Goal: Check status: Check status

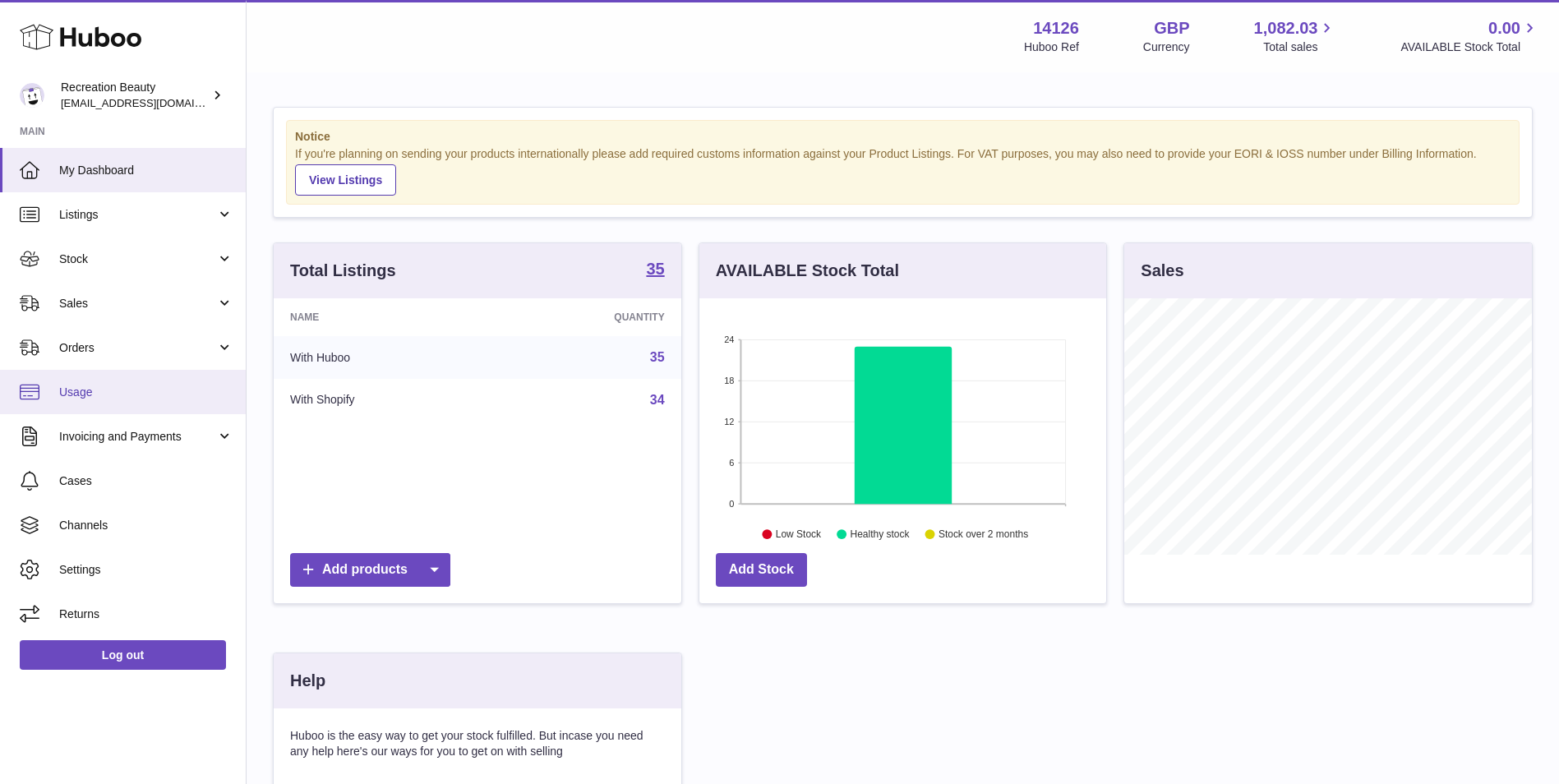
click at [124, 391] on span "Usage" at bounding box center [146, 392] width 174 height 16
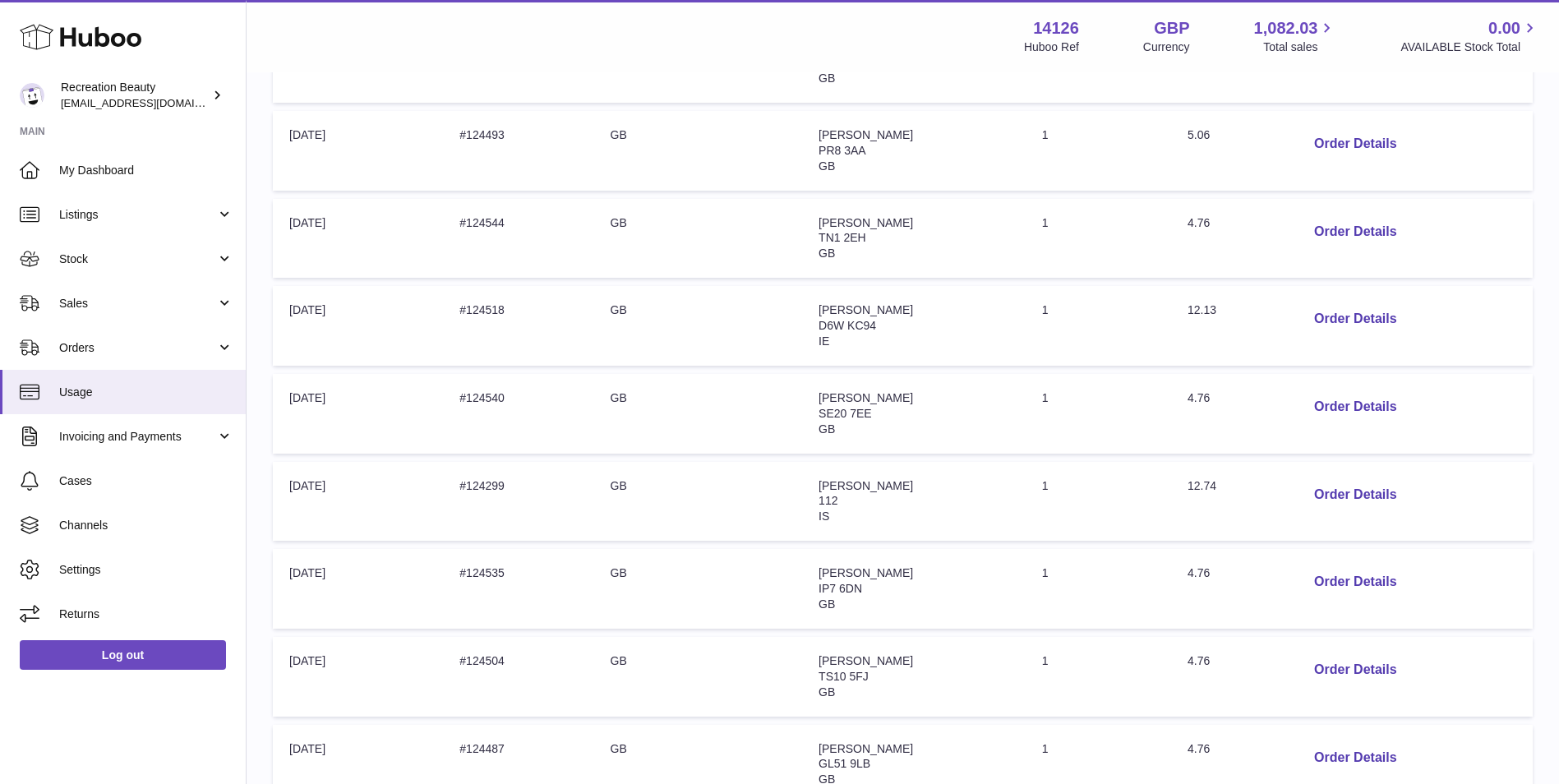
scroll to position [657, 0]
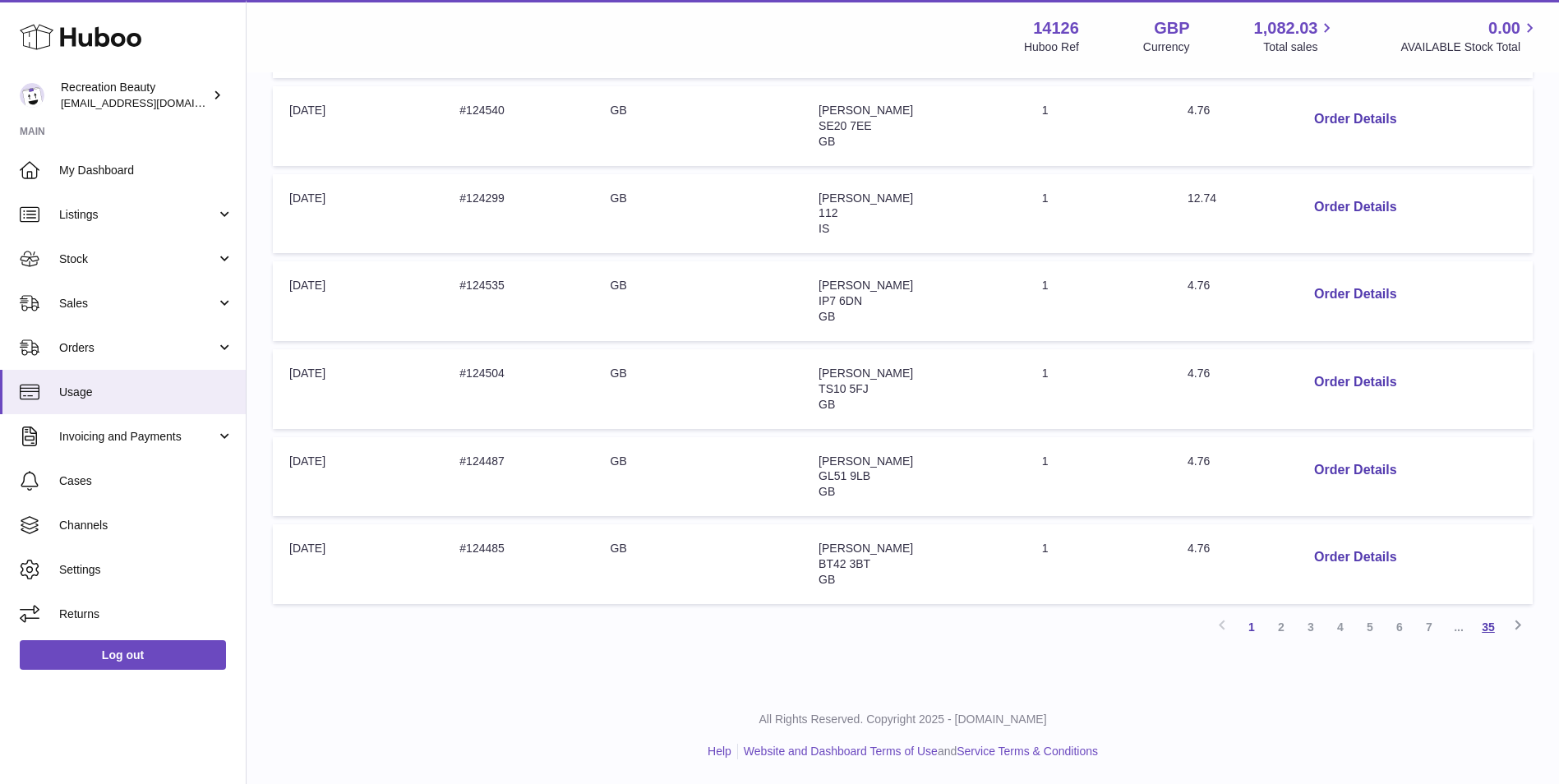
click at [1493, 629] on link "35" at bounding box center [1488, 626] width 29 height 29
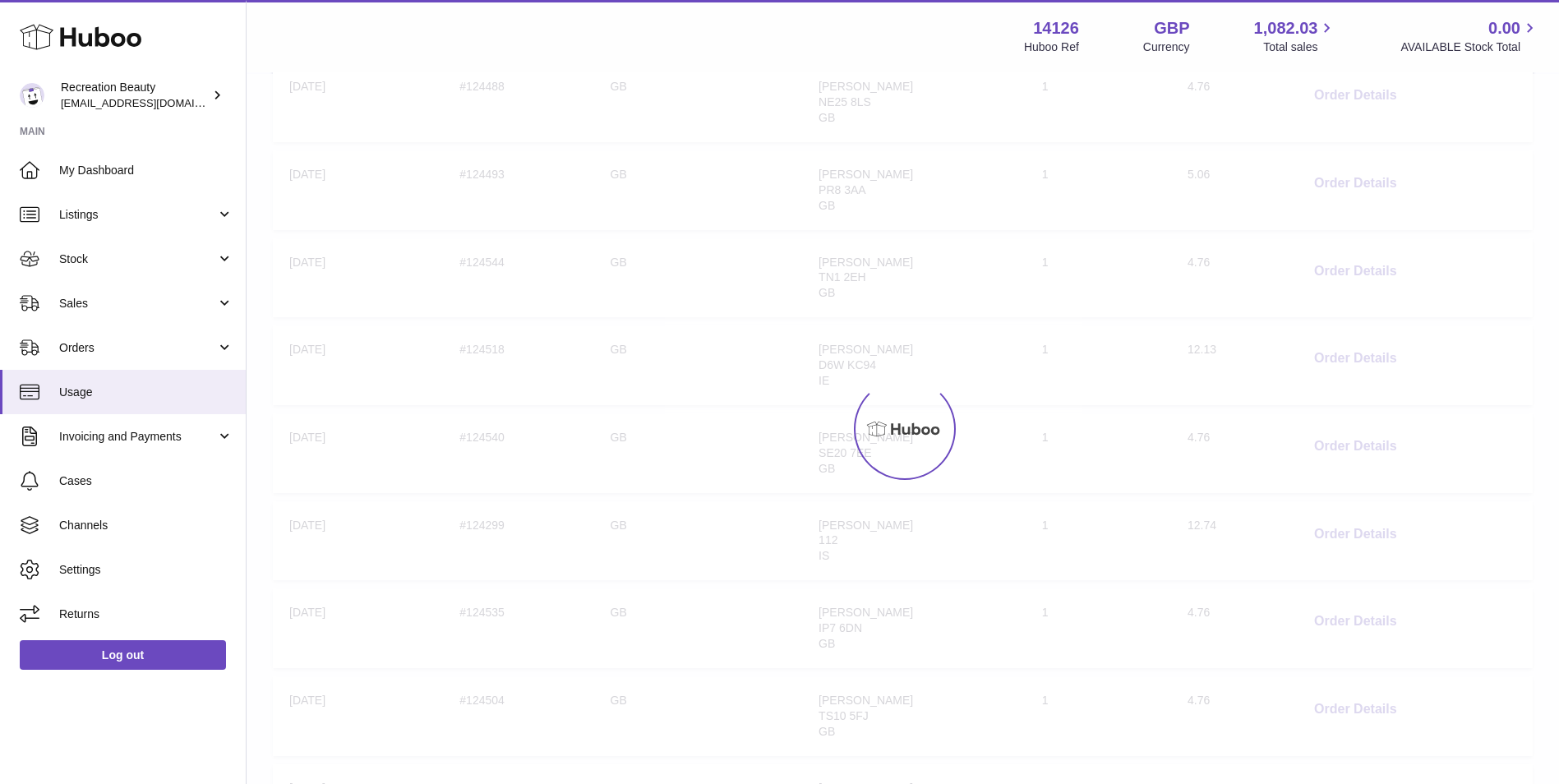
scroll to position [43, 0]
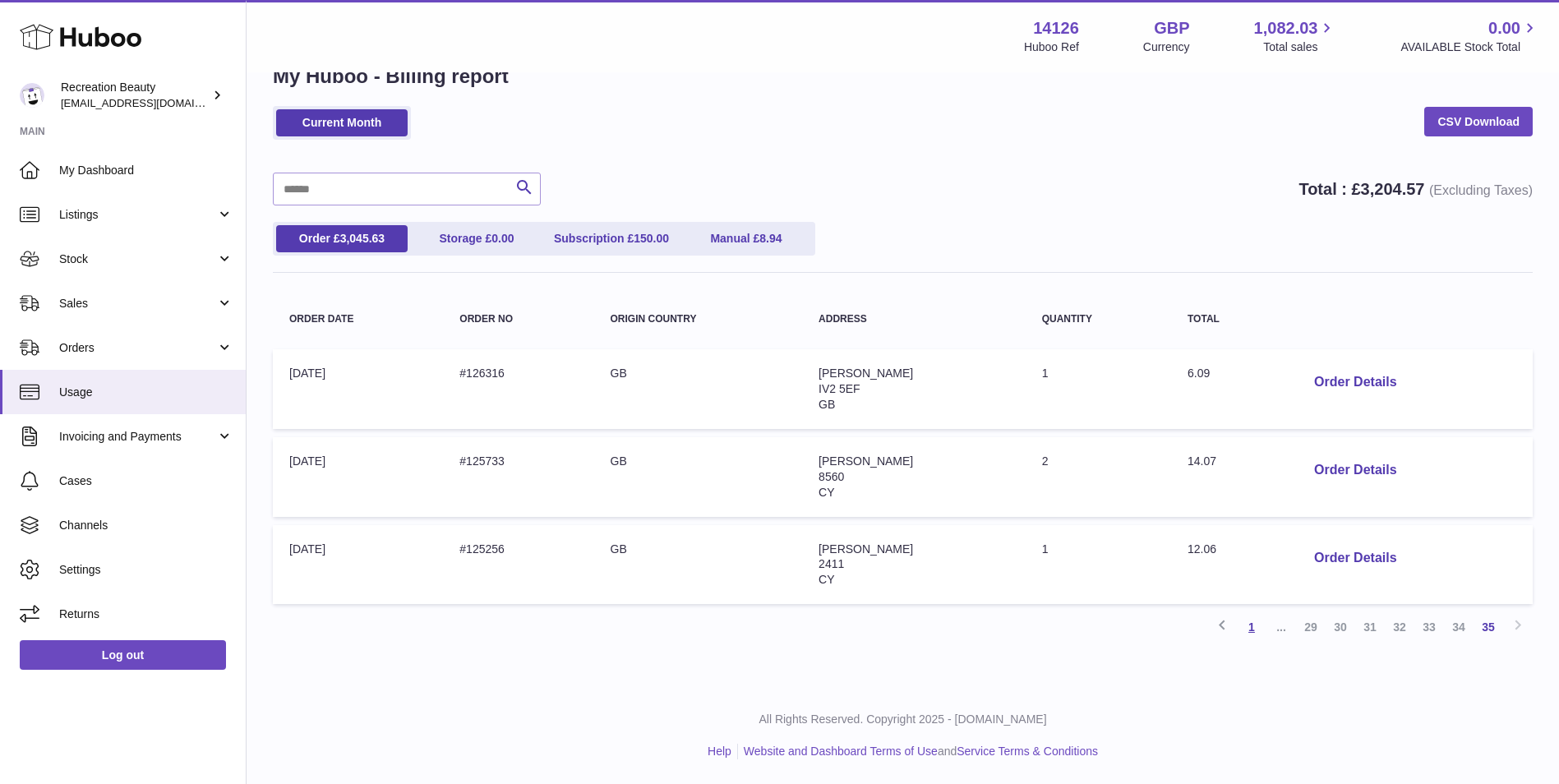
click at [1255, 630] on link "1" at bounding box center [1252, 626] width 29 height 29
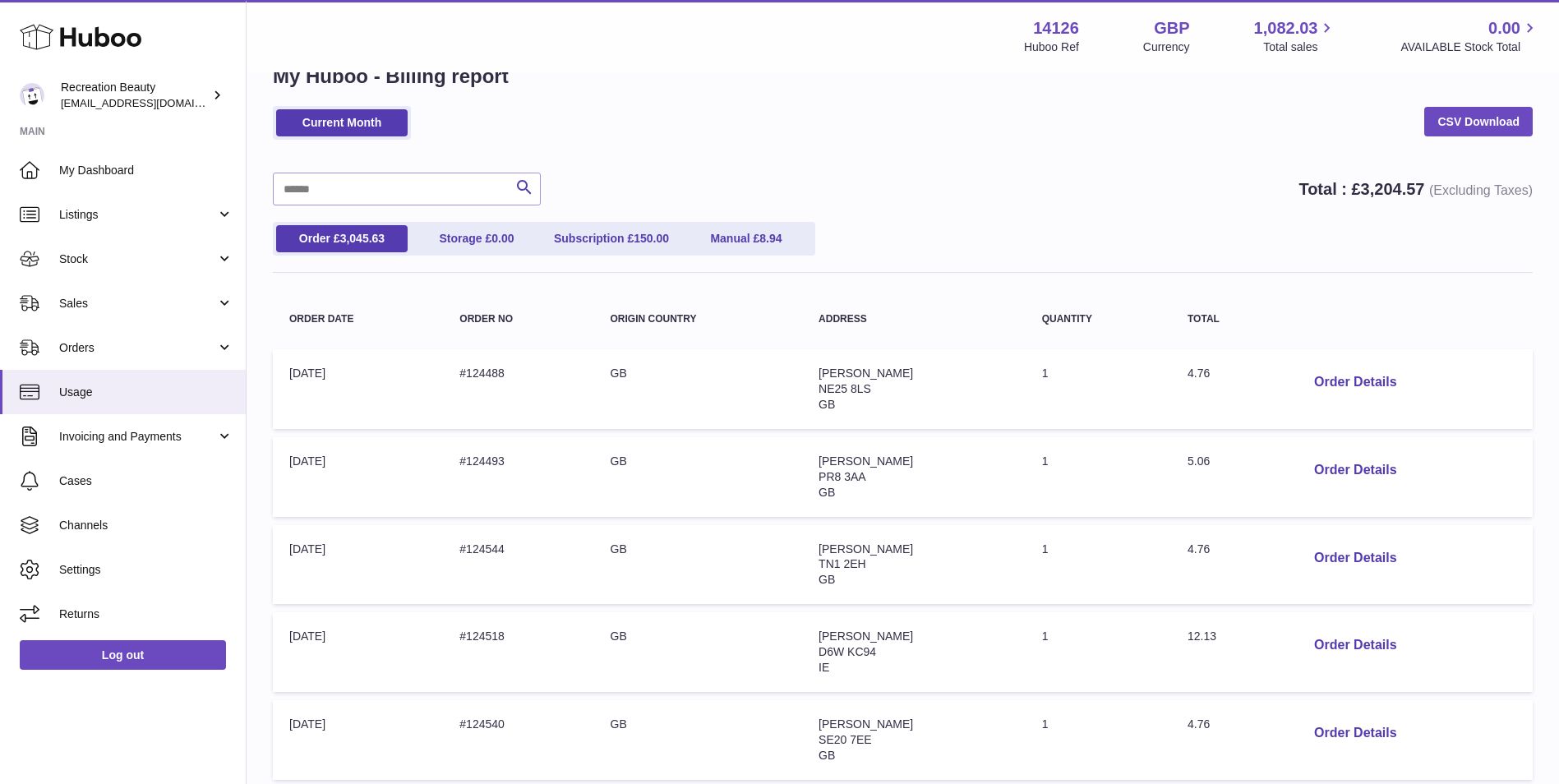
scroll to position [629, 0]
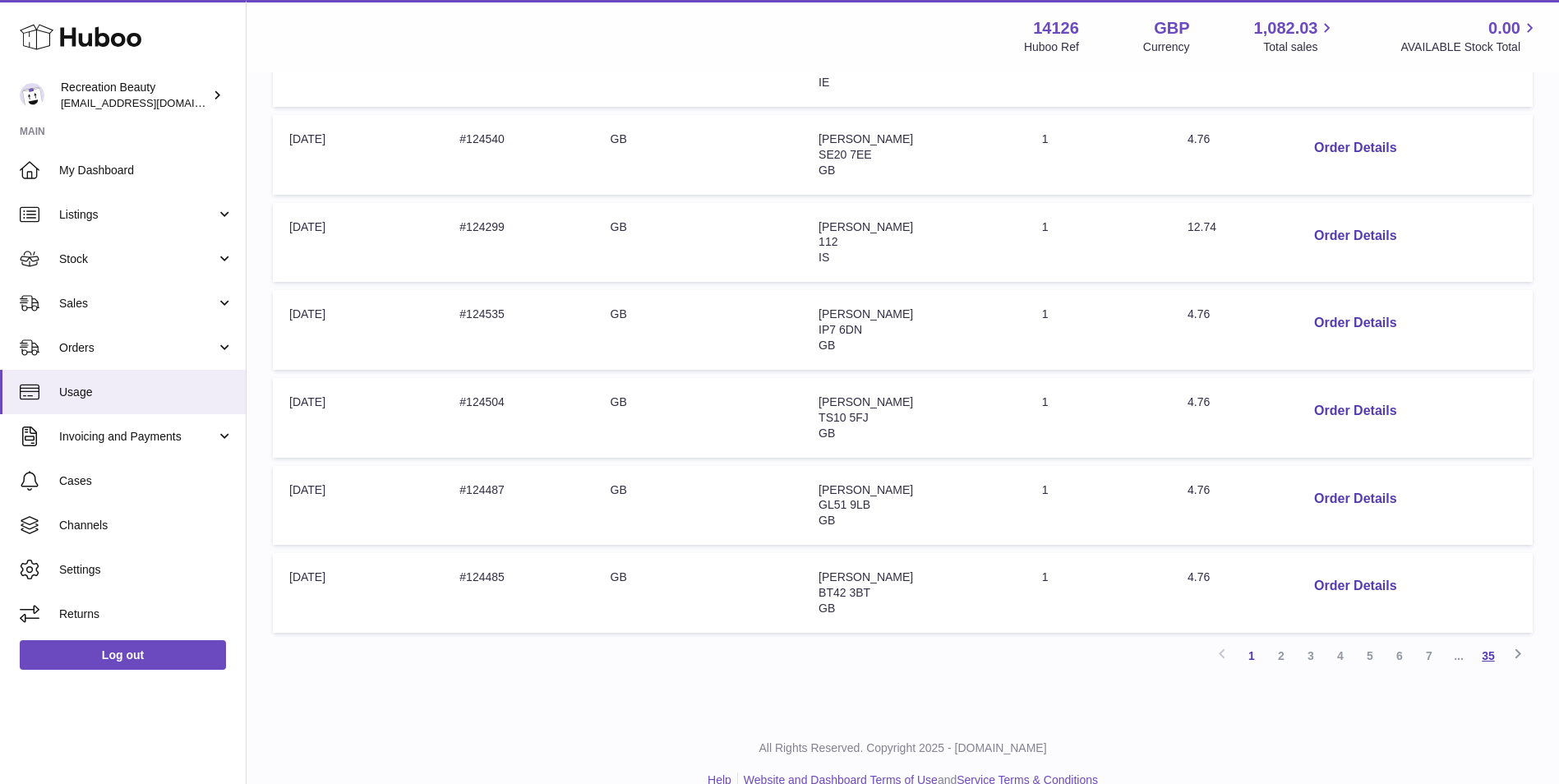
click at [1493, 660] on link "35" at bounding box center [1488, 655] width 29 height 29
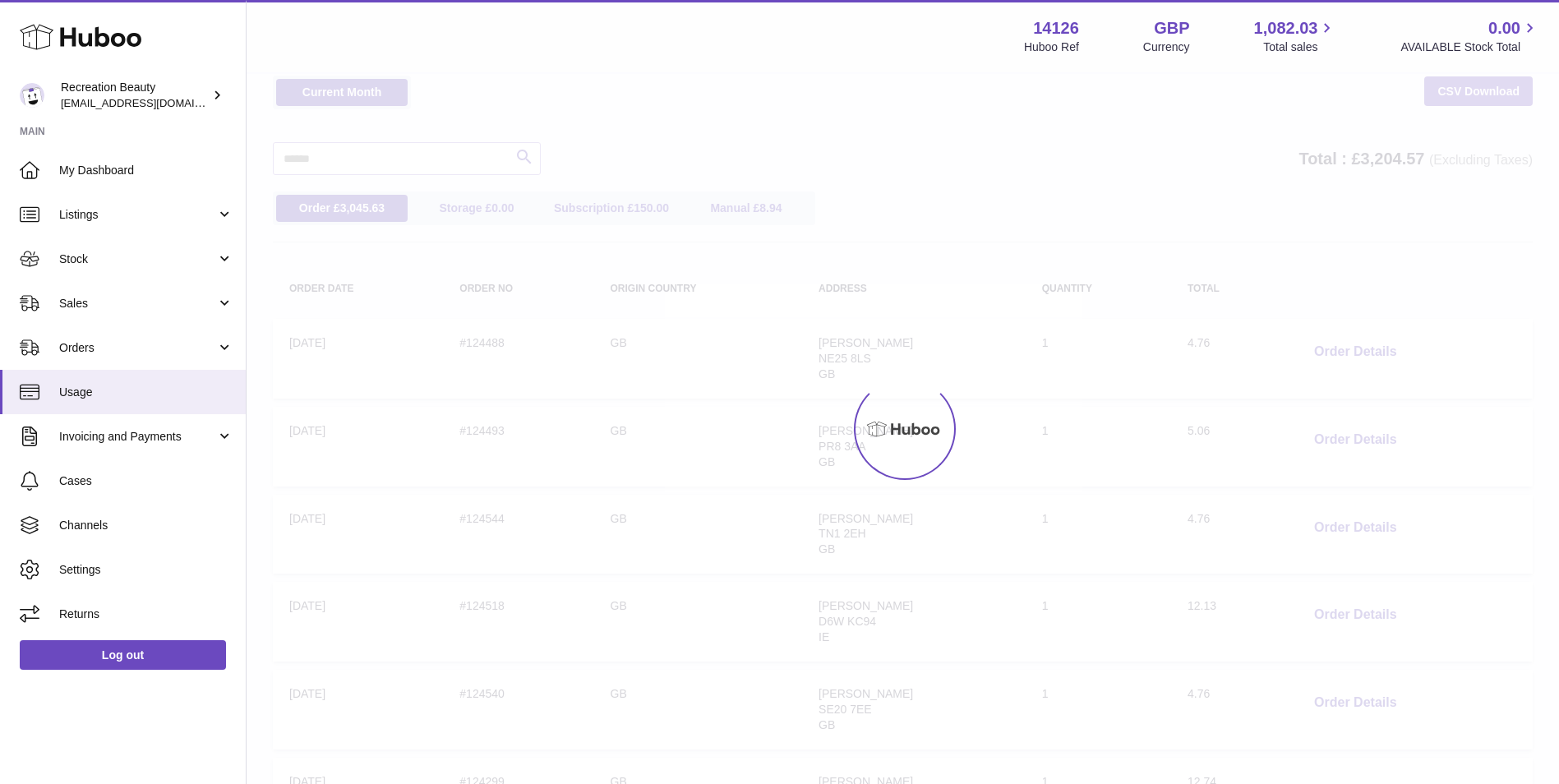
scroll to position [43, 0]
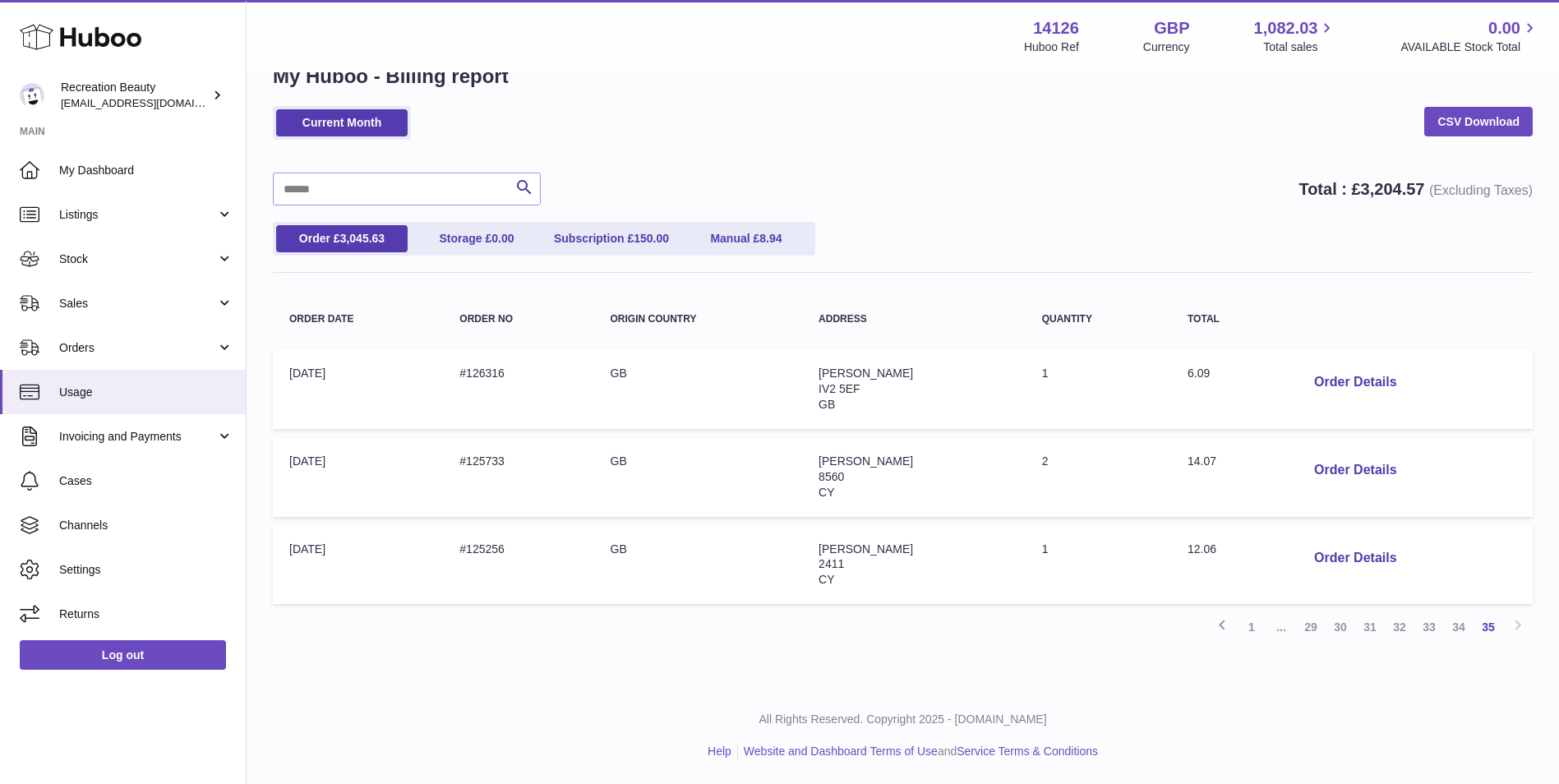
drag, startPoint x: 553, startPoint y: 557, endPoint x: 414, endPoint y: 543, distance: 139.7
click at [414, 543] on tr "Order Date: [DATE] Order no: #125256 Origin Country: [GEOGRAPHIC_DATA] Address:…" at bounding box center [903, 565] width 1260 height 80
copy tr "Order no: #125256"
